Goal: Task Accomplishment & Management: Manage account settings

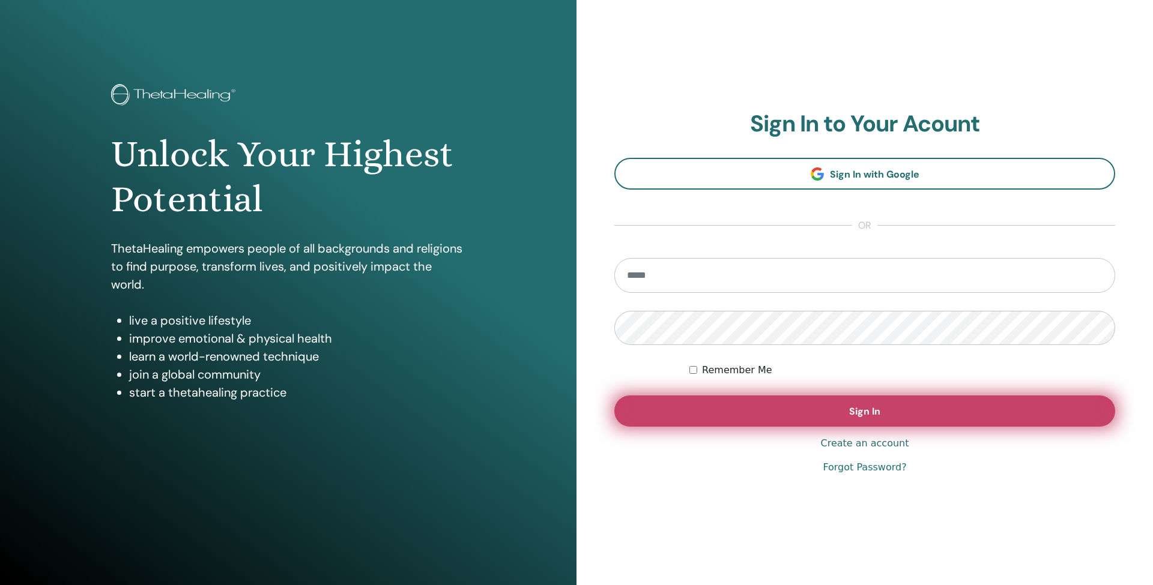
type input "**********"
click at [776, 413] on button "Sign In" at bounding box center [864, 411] width 501 height 31
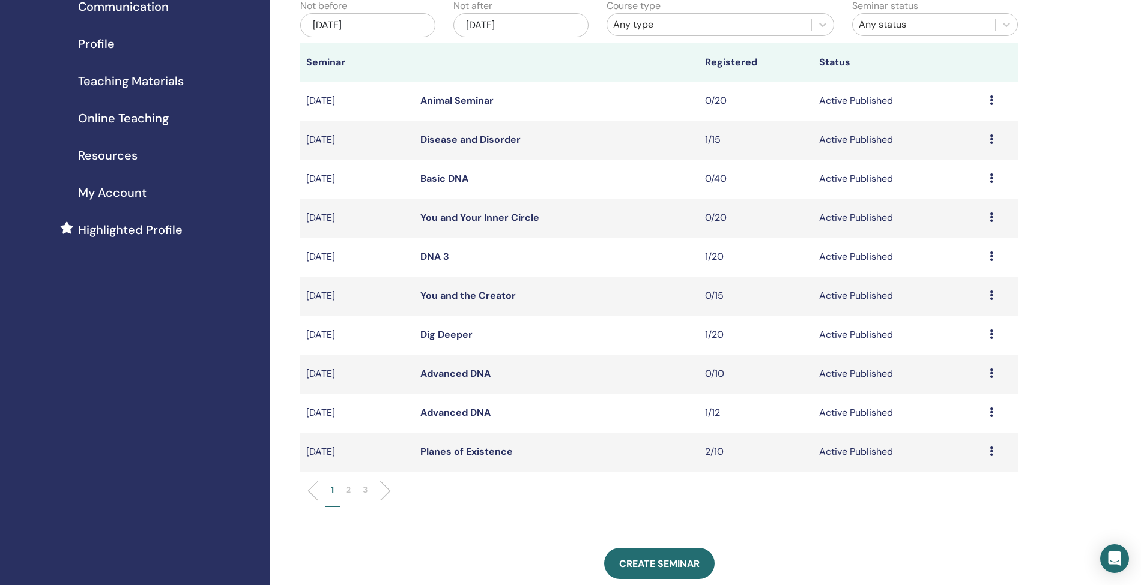
scroll to position [140, 0]
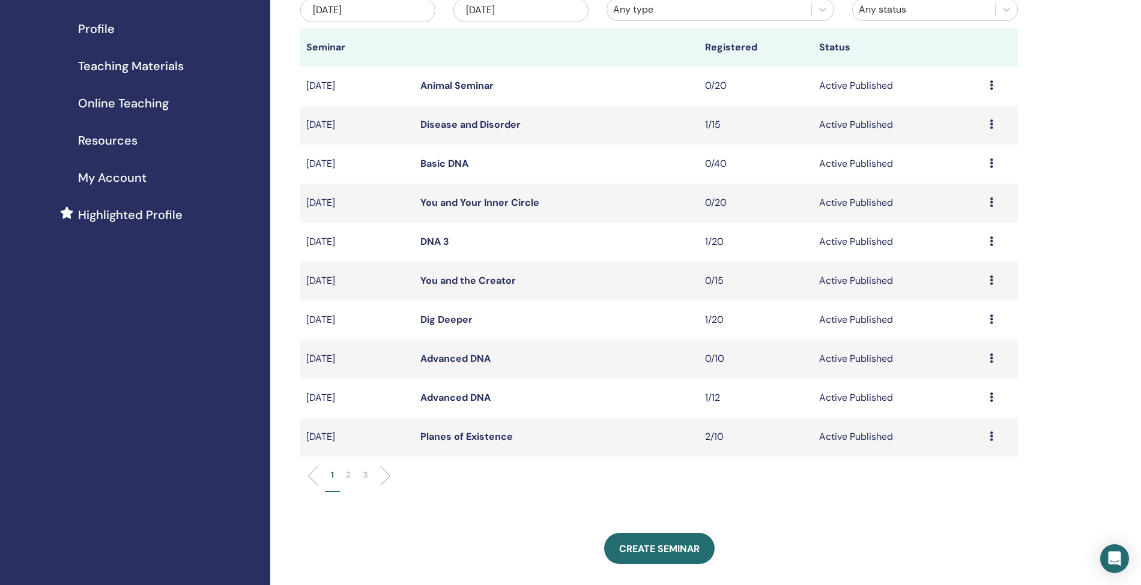
click at [350, 473] on p "2" at bounding box center [348, 475] width 5 height 13
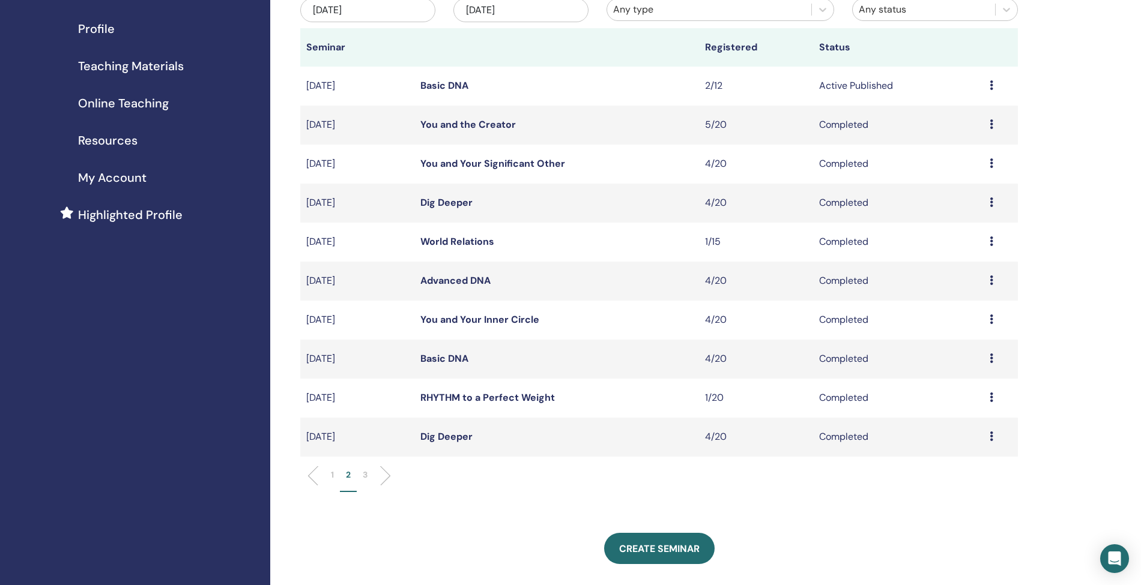
click at [449, 86] on link "Basic DNA" at bounding box center [444, 85] width 48 height 13
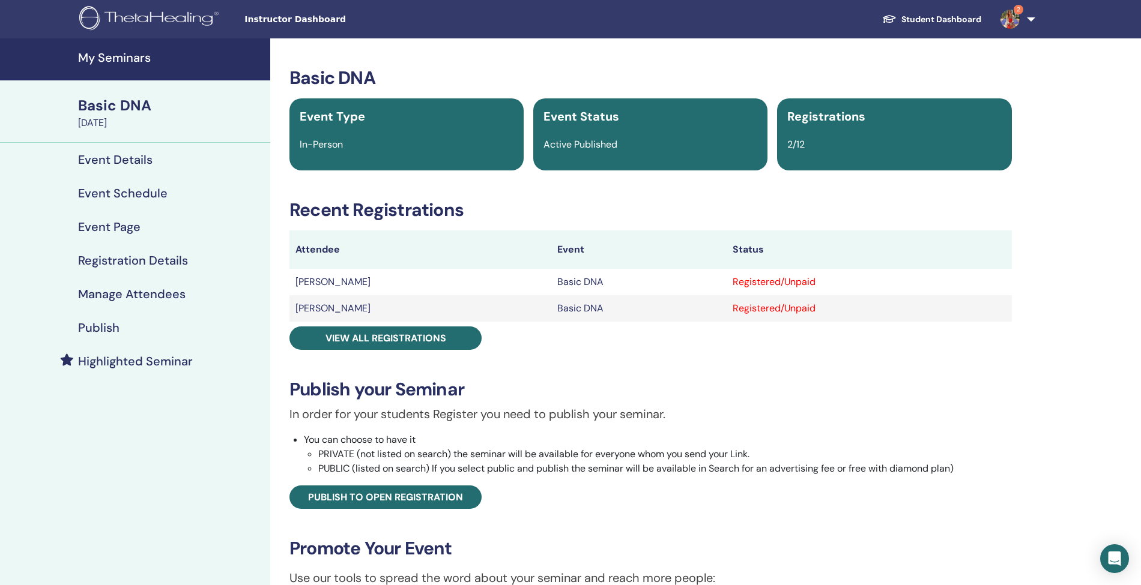
click at [114, 288] on h4 "Manage Attendees" at bounding box center [131, 294] width 107 height 14
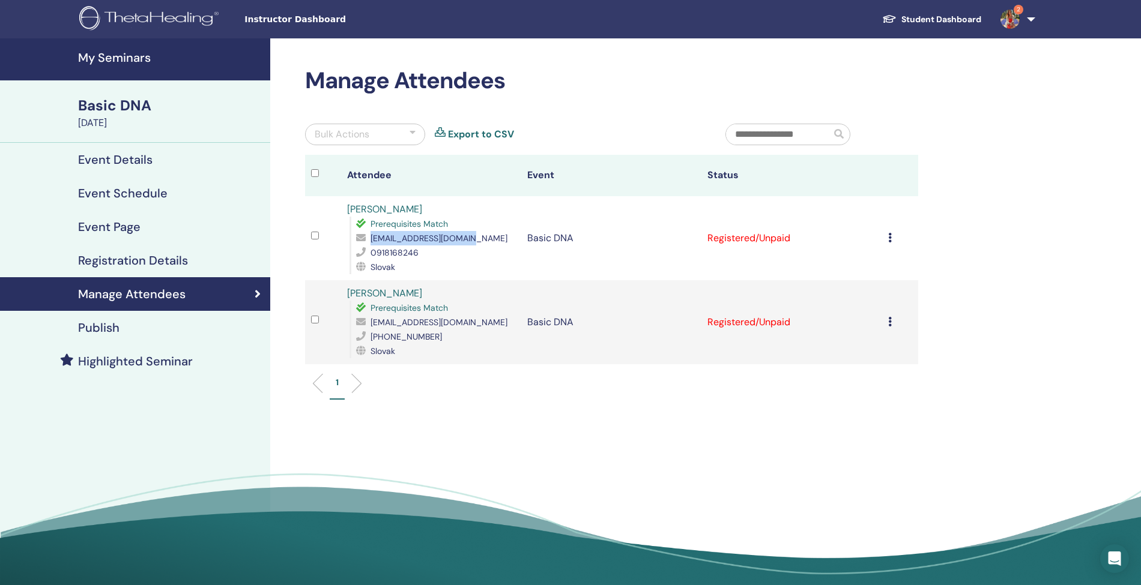
drag, startPoint x: 489, startPoint y: 239, endPoint x: 368, endPoint y: 238, distance: 120.7
click at [368, 238] on div "podobova1965@gmail.com" at bounding box center [435, 238] width 159 height 14
copy div "podobova1965@gmail.com"
